Goal: Navigation & Orientation: Find specific page/section

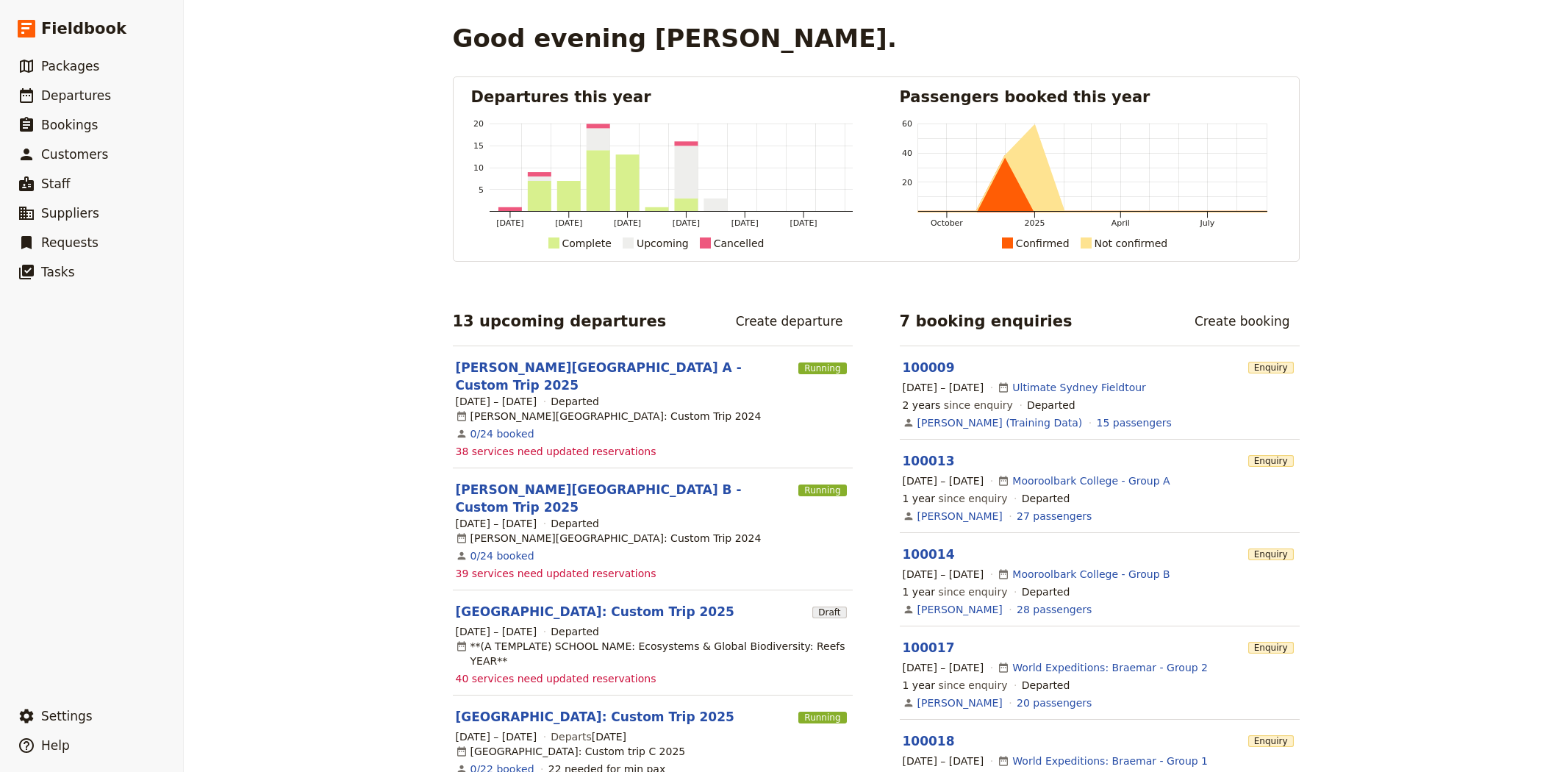
click at [62, 213] on span "Suppliers" at bounding box center [70, 213] width 58 height 15
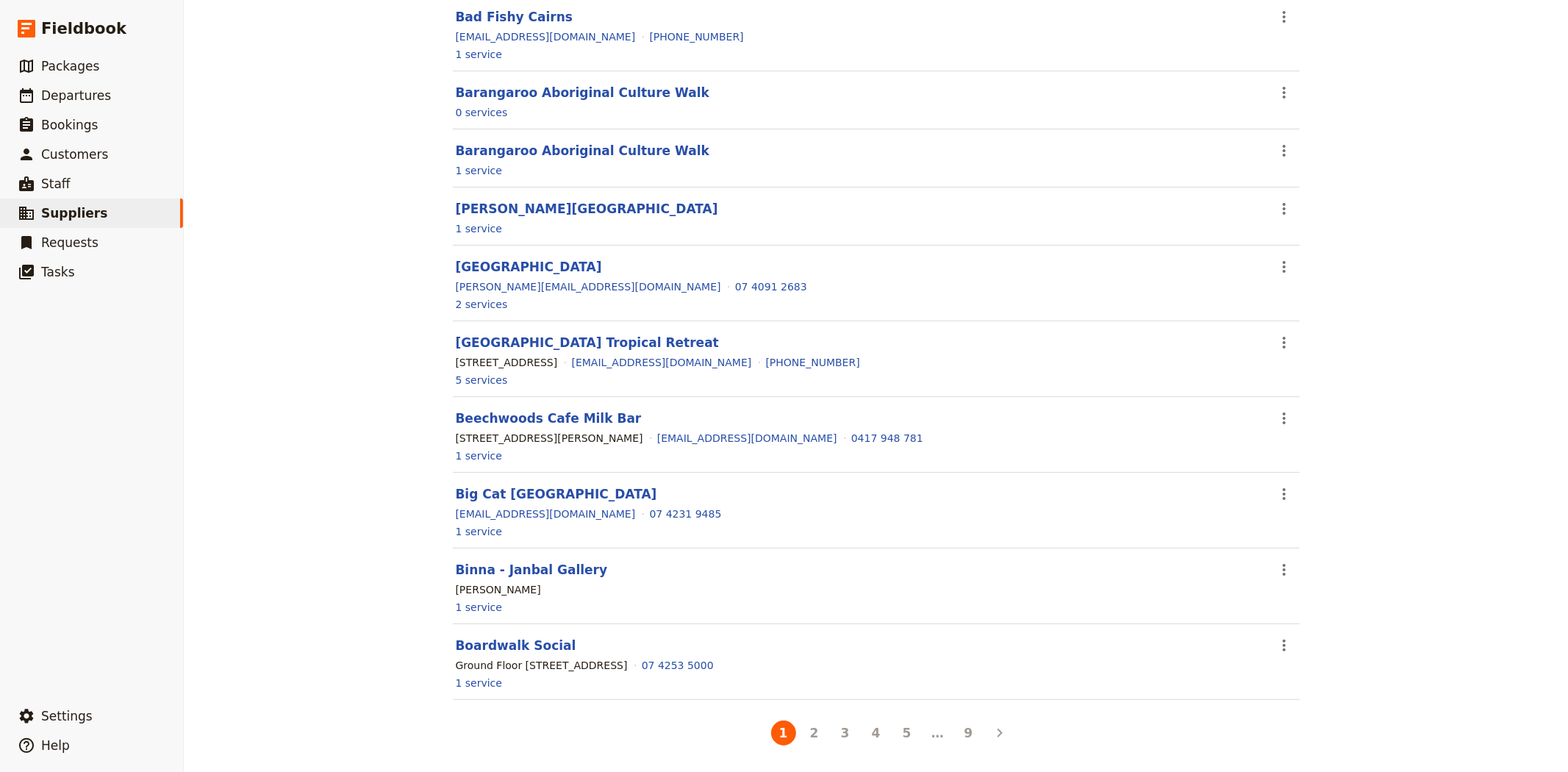
scroll to position [913, 0]
click at [812, 737] on button "2" at bounding box center [815, 733] width 25 height 25
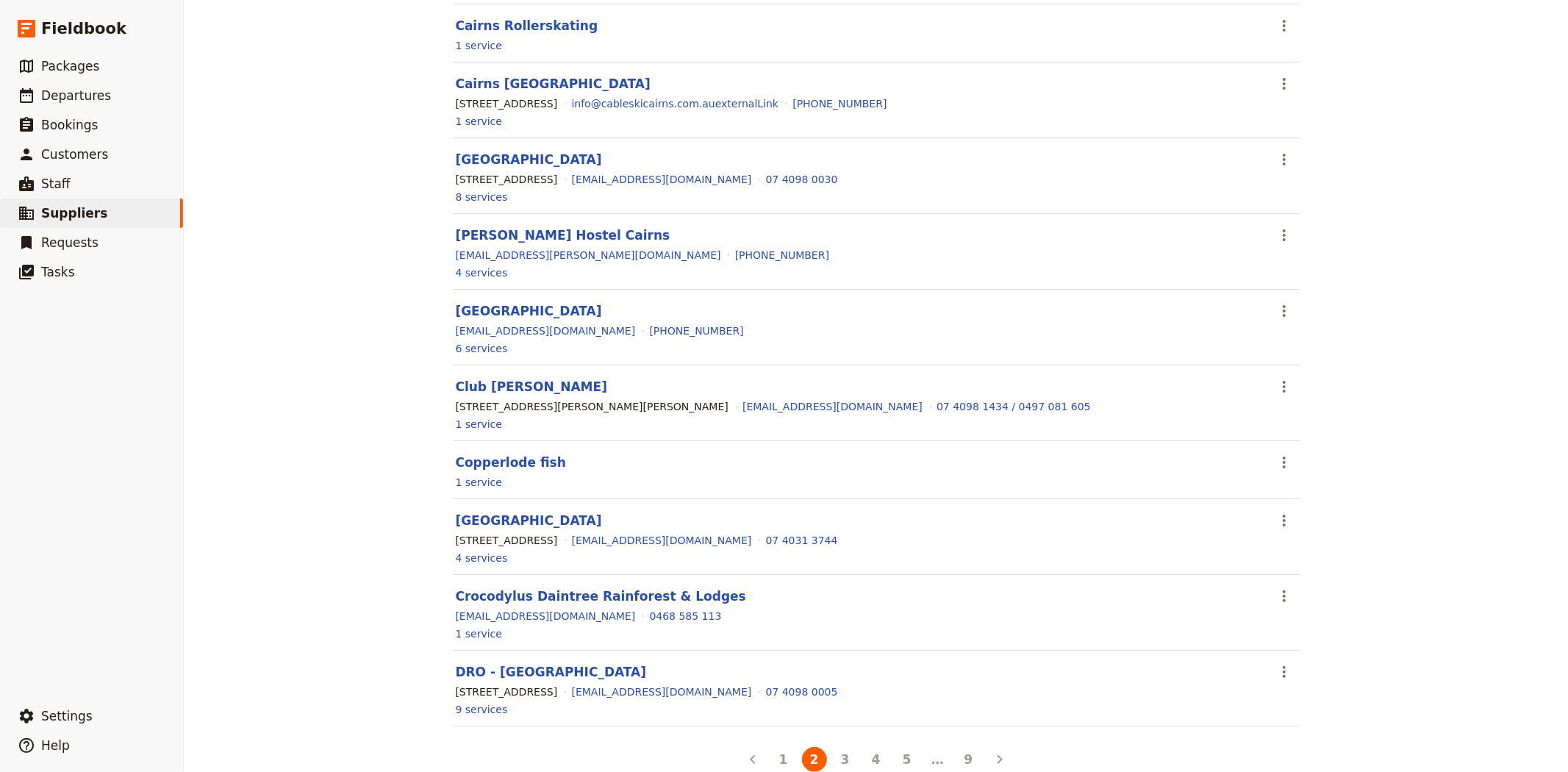
scroll to position [878, 0]
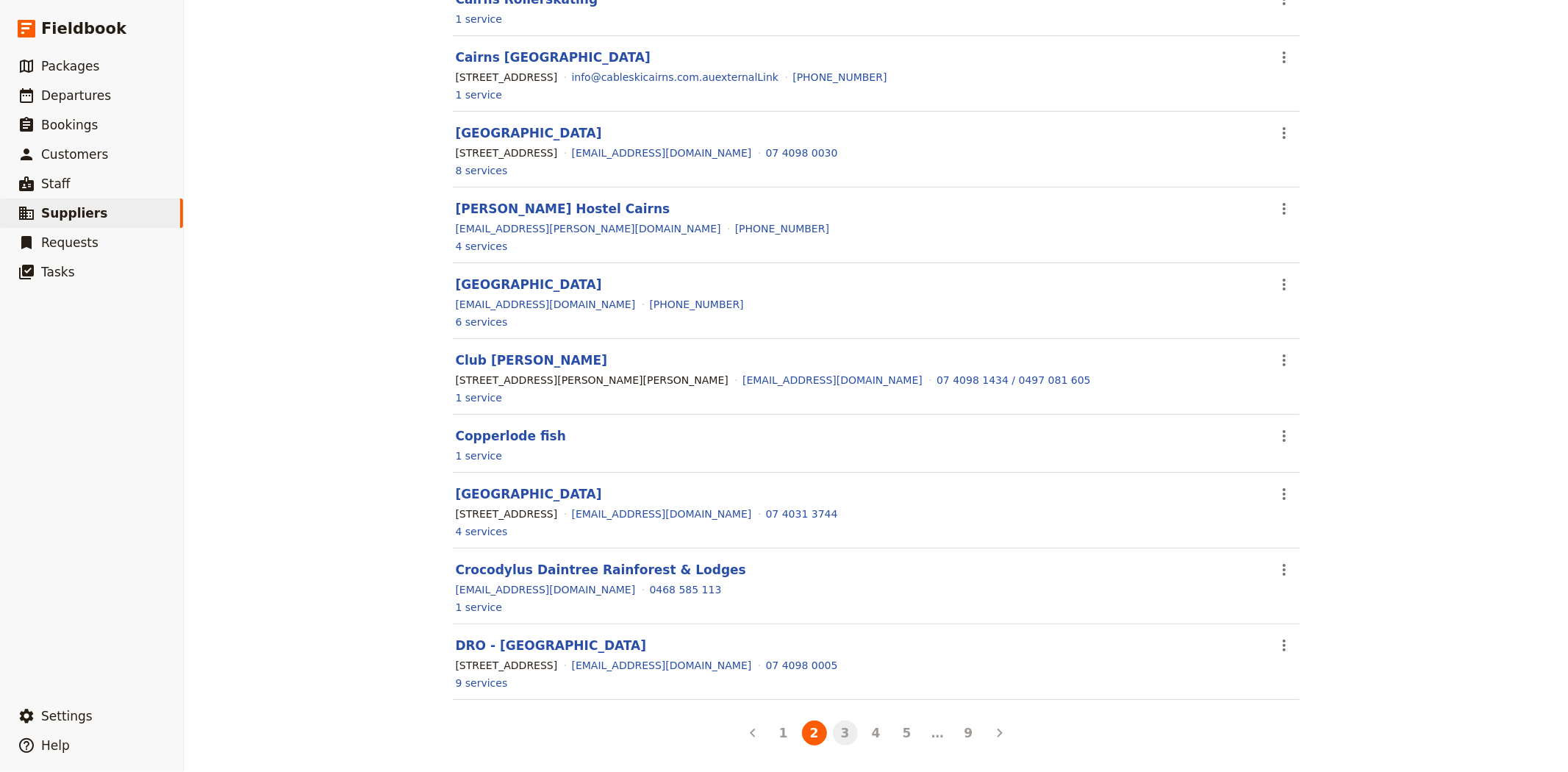
click at [836, 729] on button "3" at bounding box center [846, 733] width 25 height 25
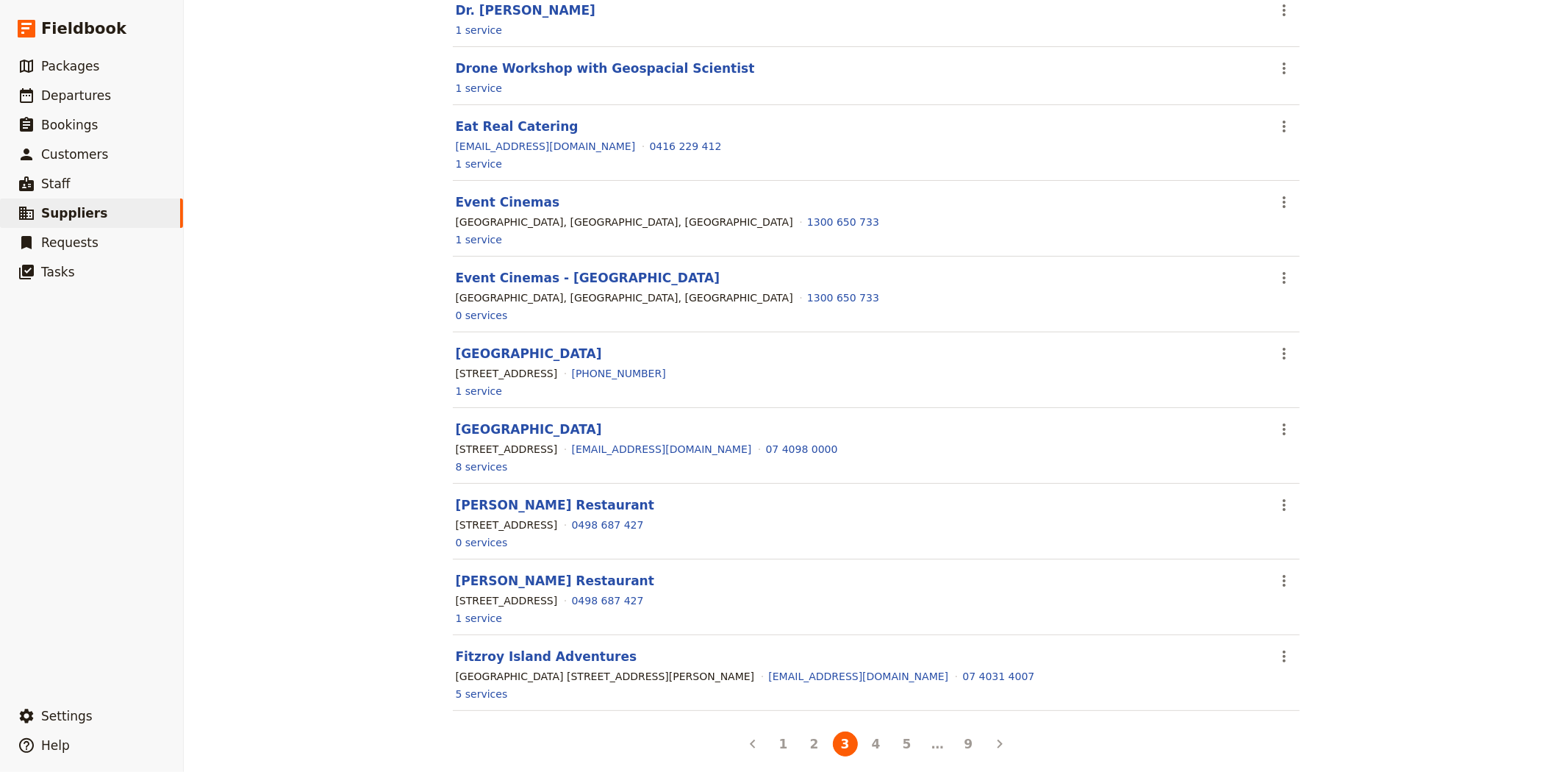
scroll to position [931, 0]
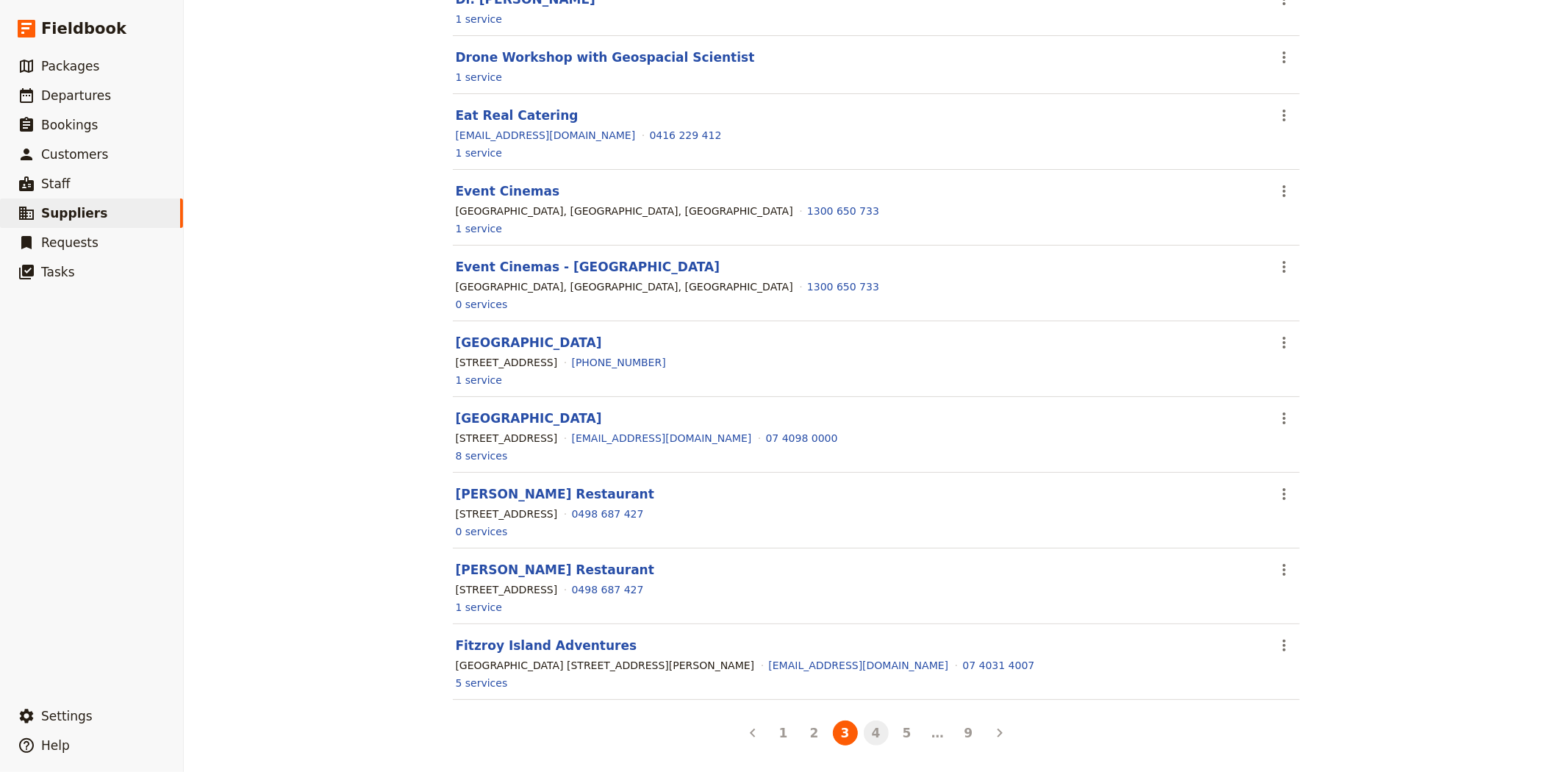
click at [871, 729] on button "4" at bounding box center [876, 733] width 25 height 25
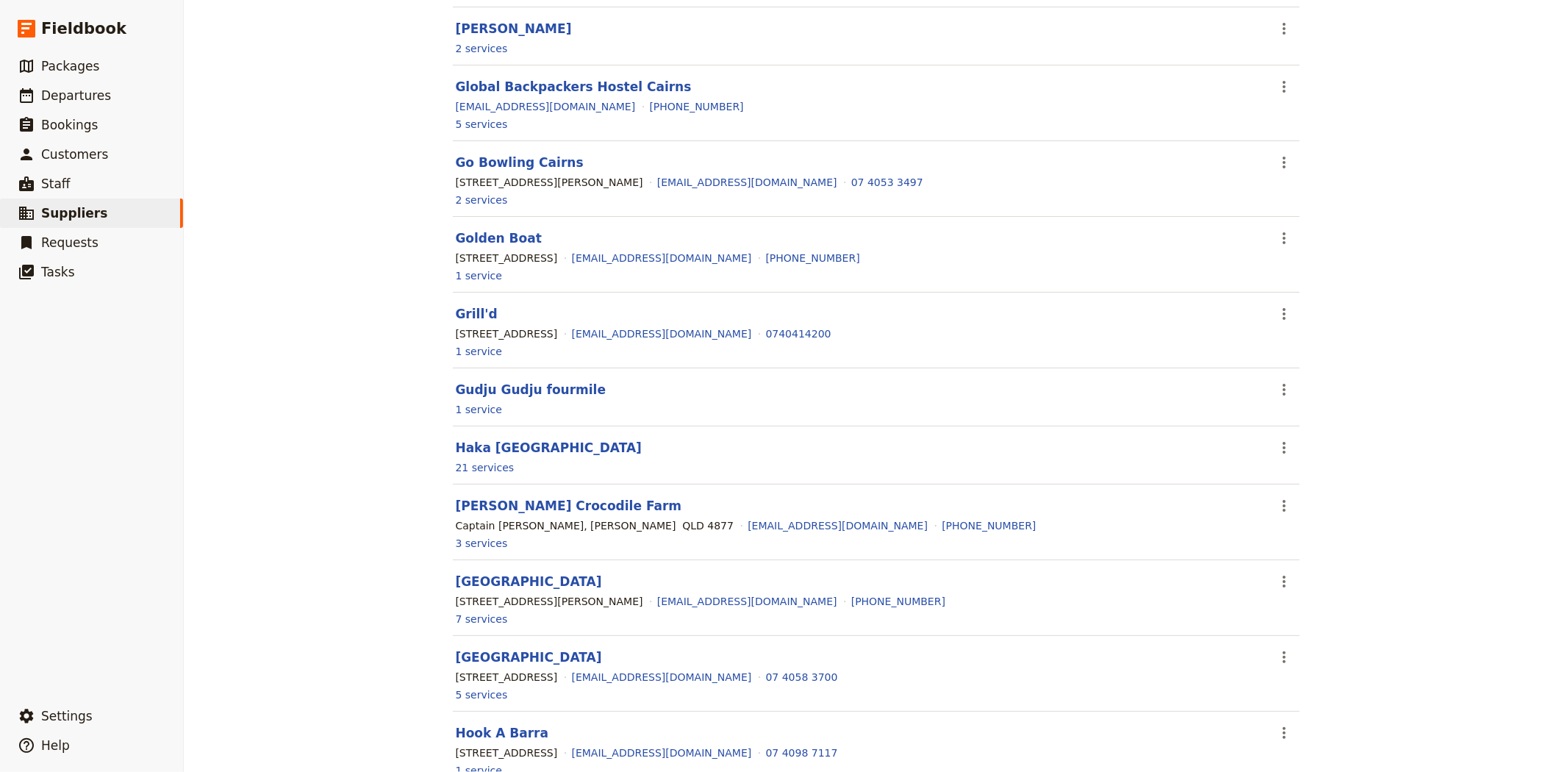
scroll to position [897, 0]
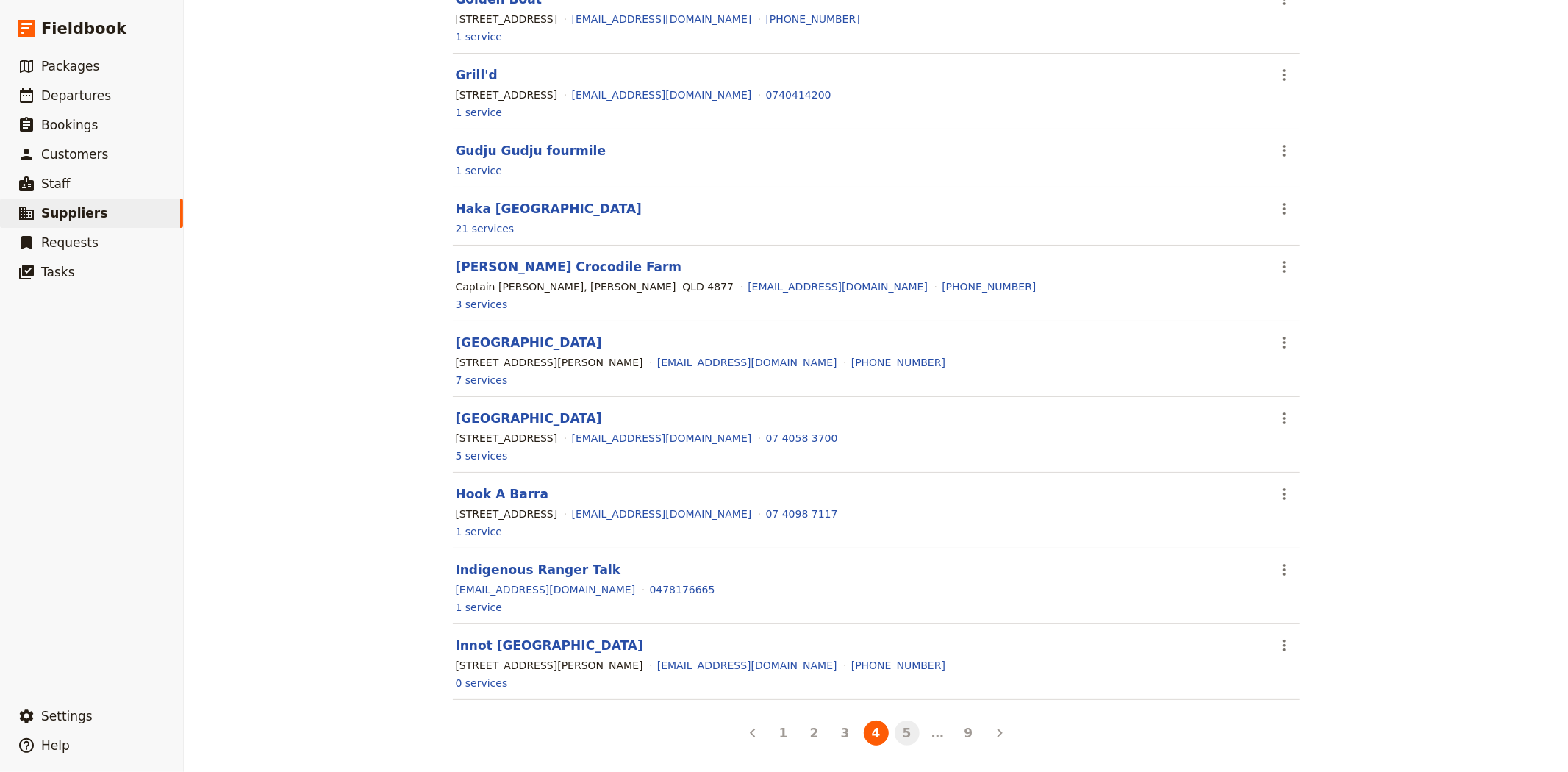
click at [895, 731] on button "5" at bounding box center [907, 733] width 25 height 25
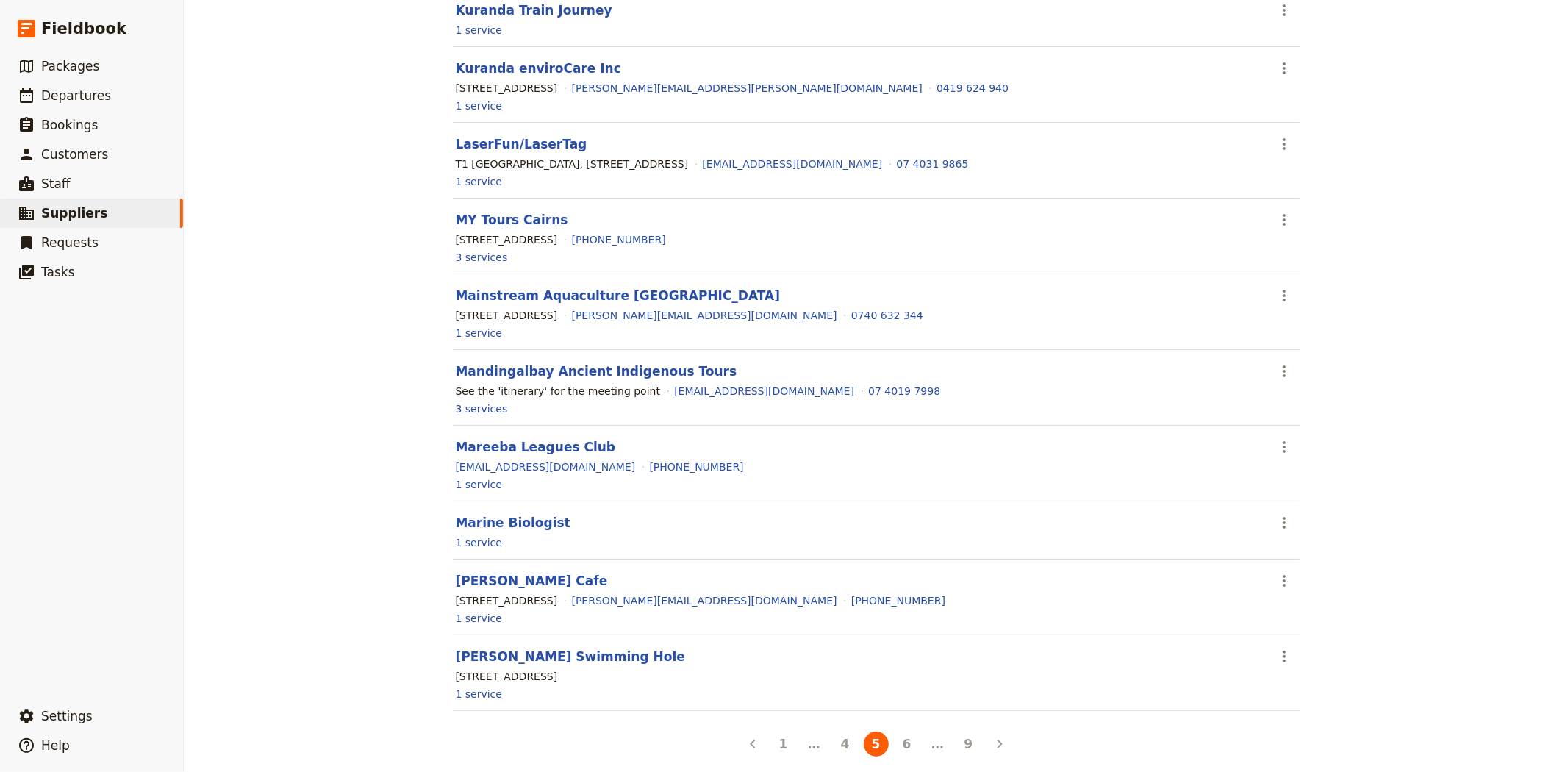
scroll to position [913, 0]
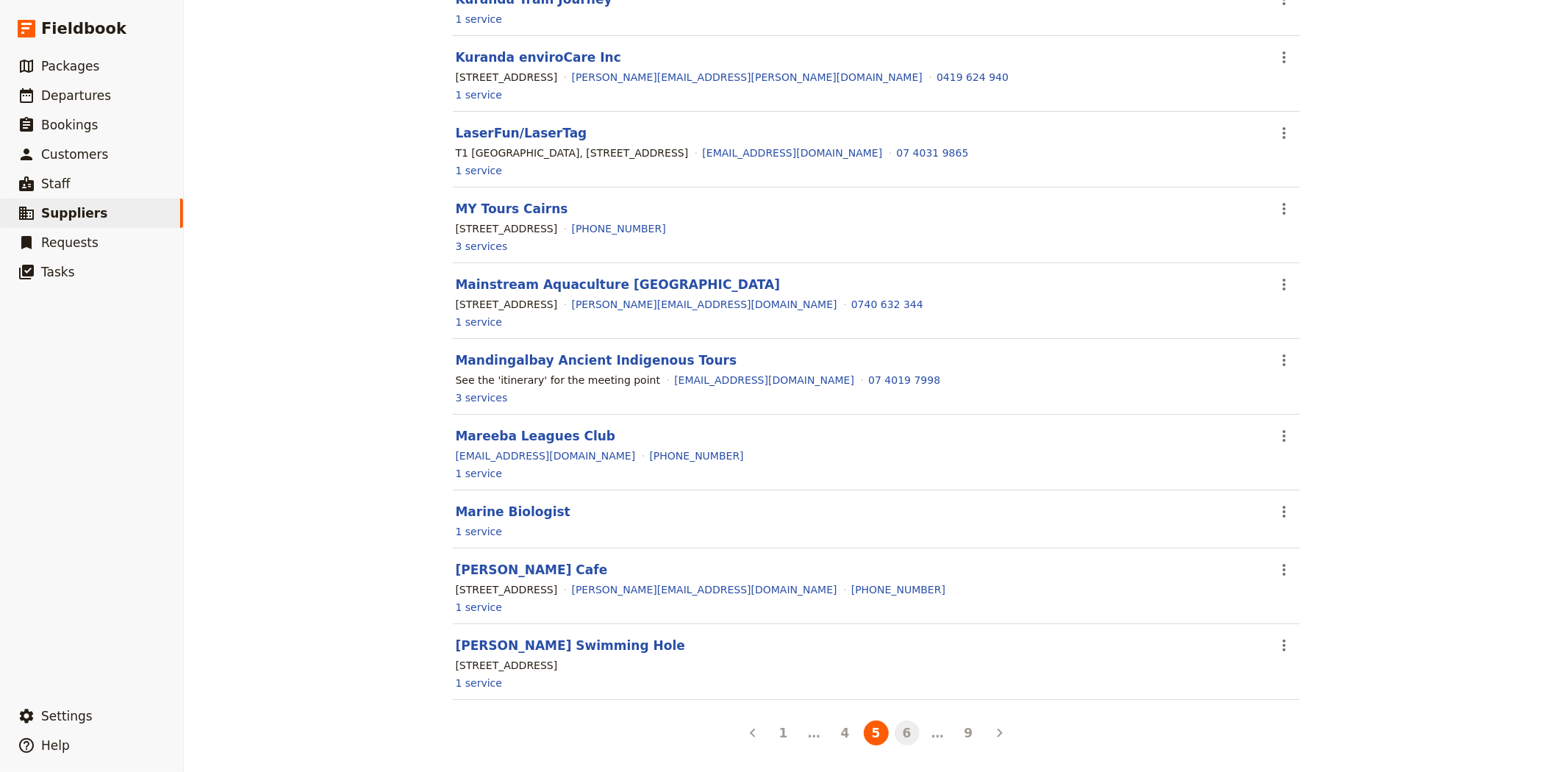
click at [900, 736] on button "6" at bounding box center [907, 733] width 25 height 25
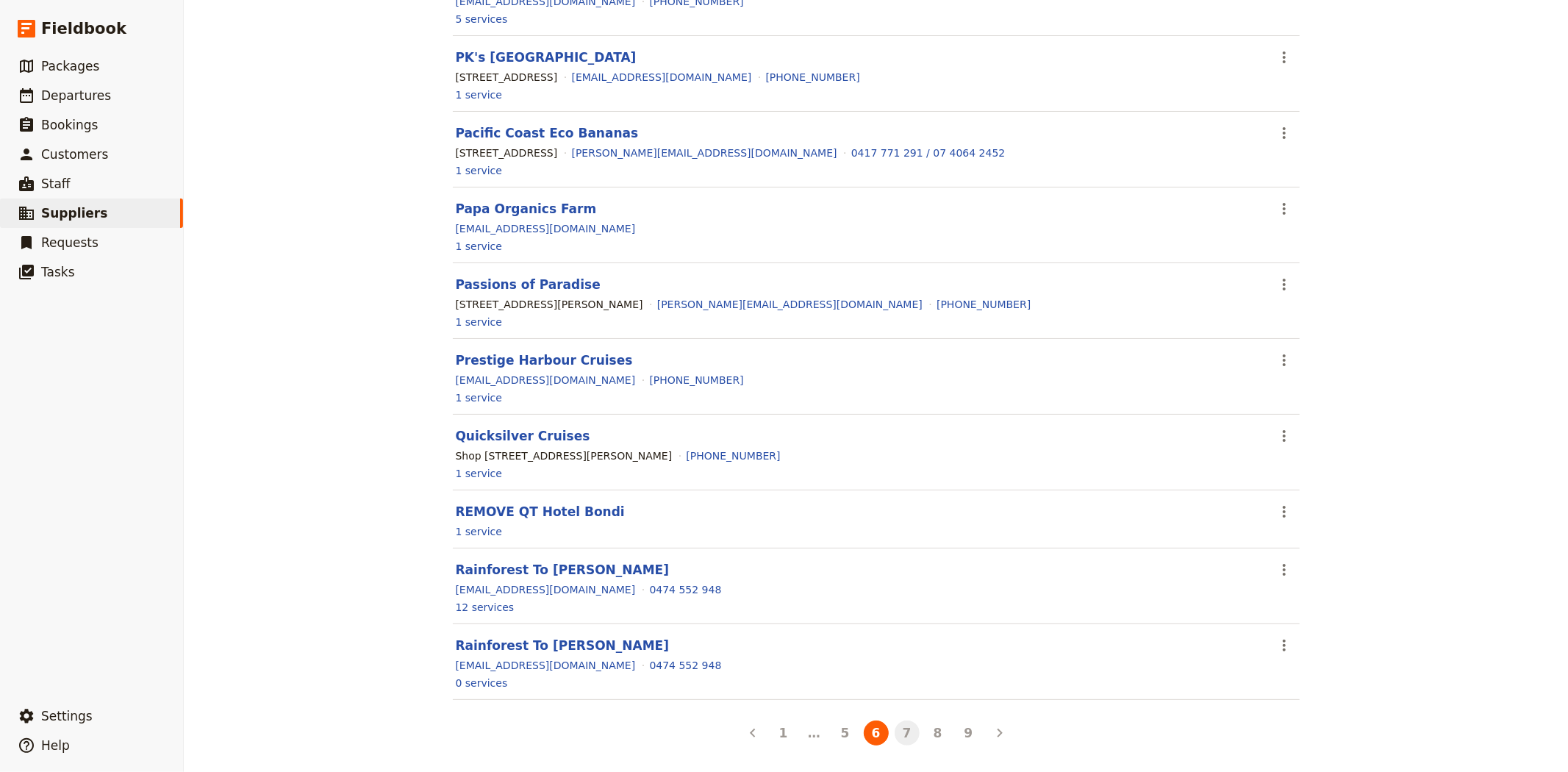
click at [901, 731] on button "7" at bounding box center [907, 733] width 25 height 25
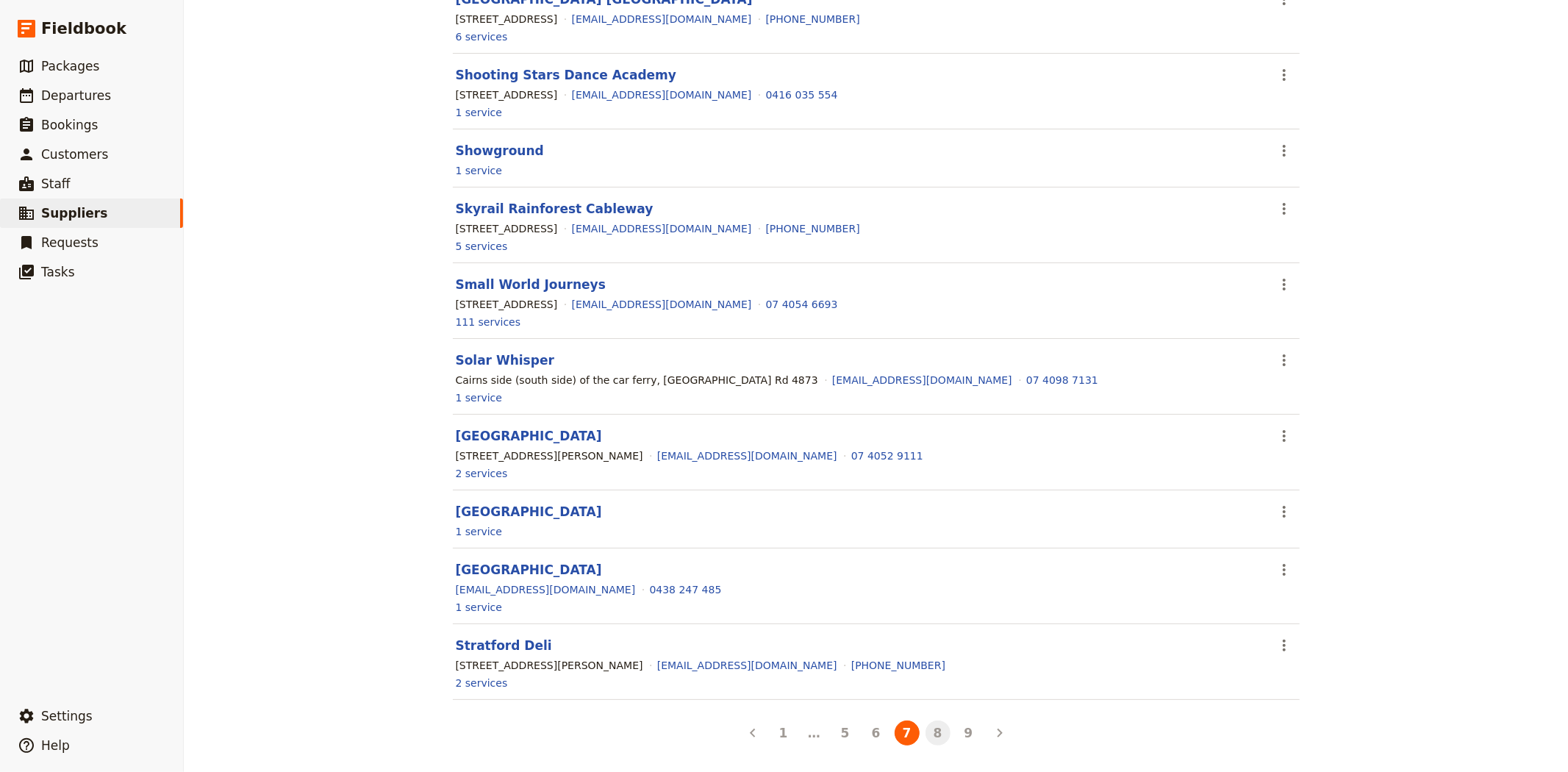
click at [925, 724] on button "8" at bounding box center [938, 733] width 25 height 25
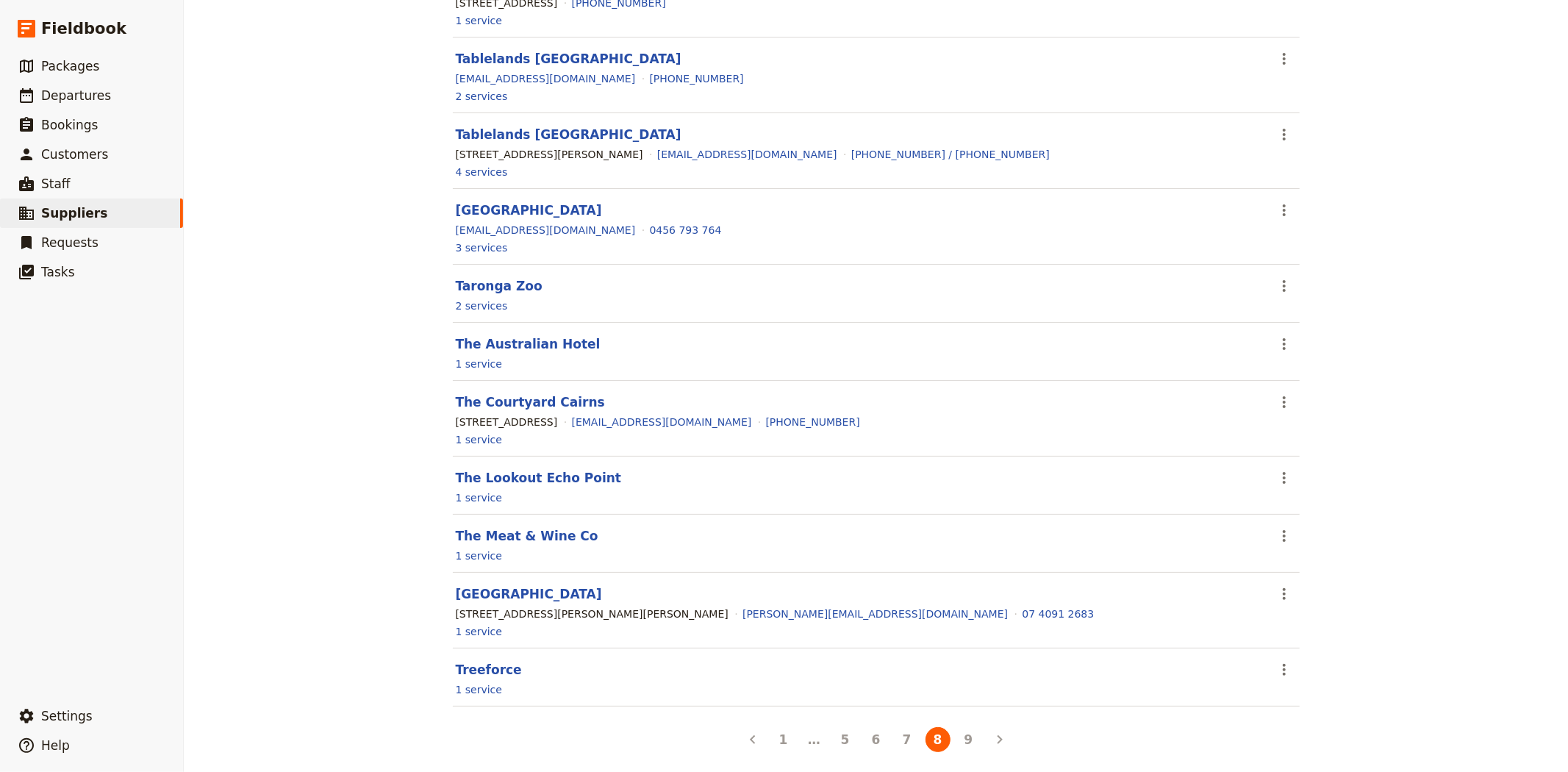
scroll to position [843, 0]
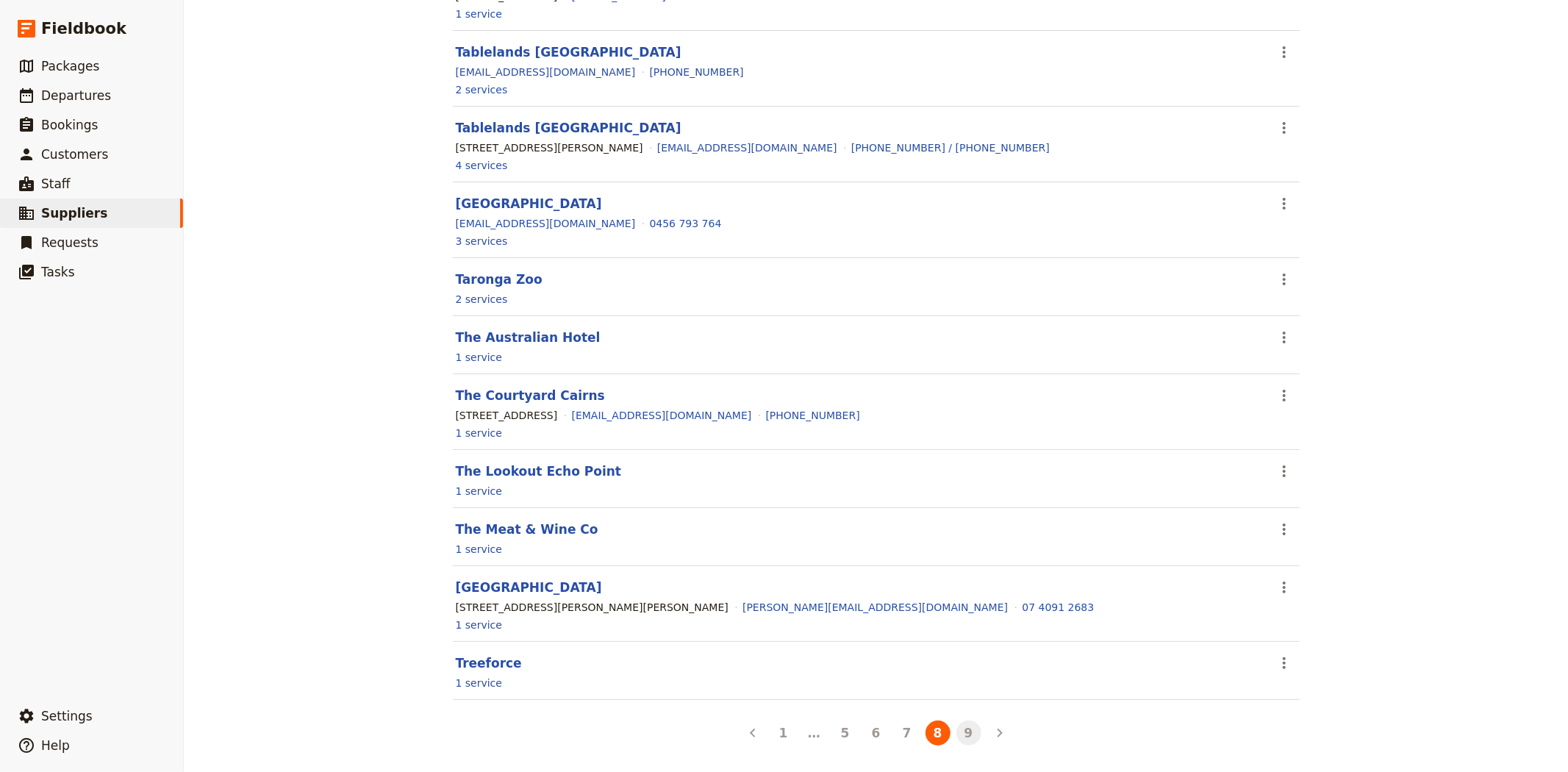
click at [969, 733] on button "9" at bounding box center [969, 733] width 25 height 25
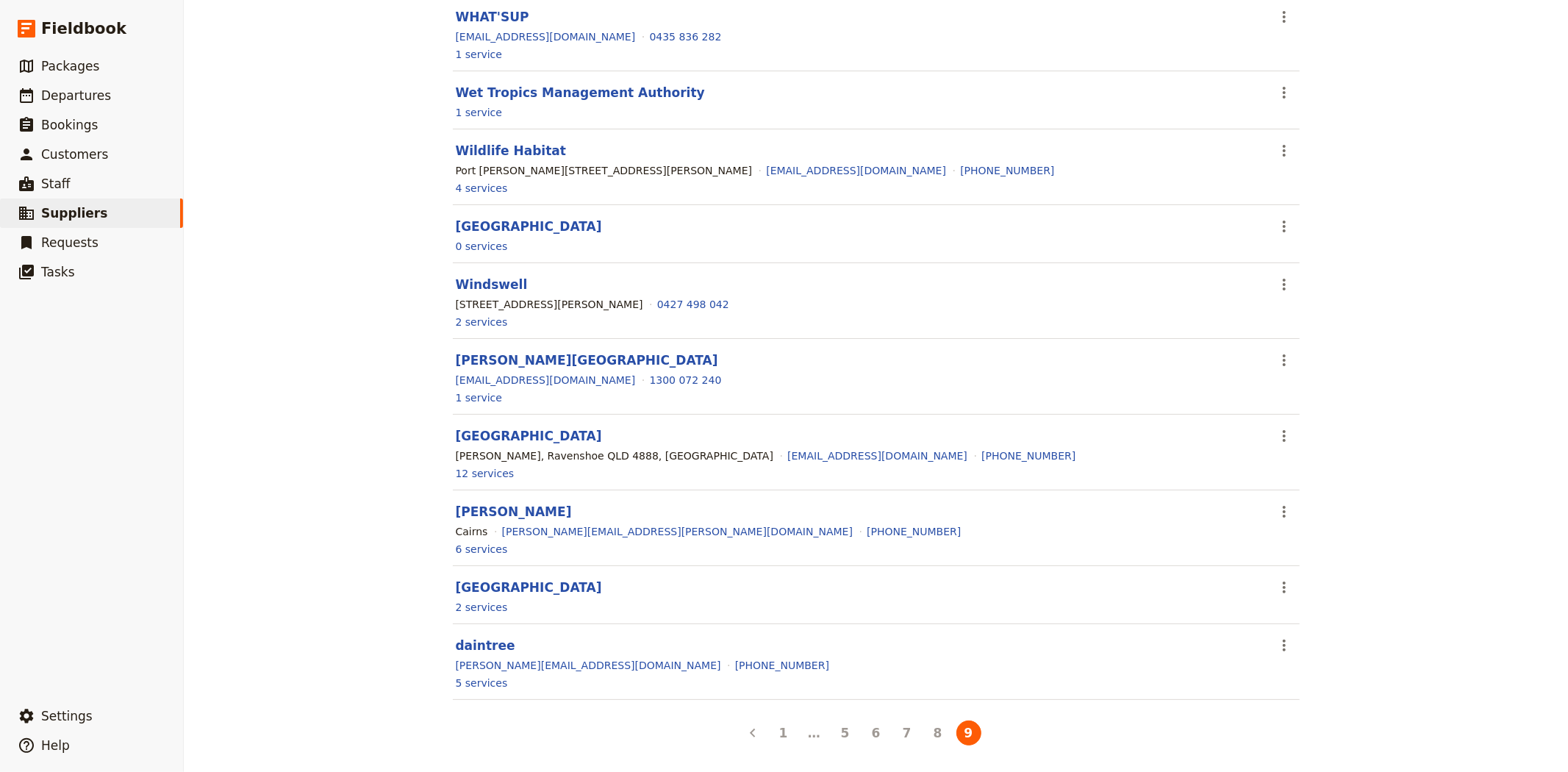
scroll to position [616, 0]
